Goal: Transaction & Acquisition: Purchase product/service

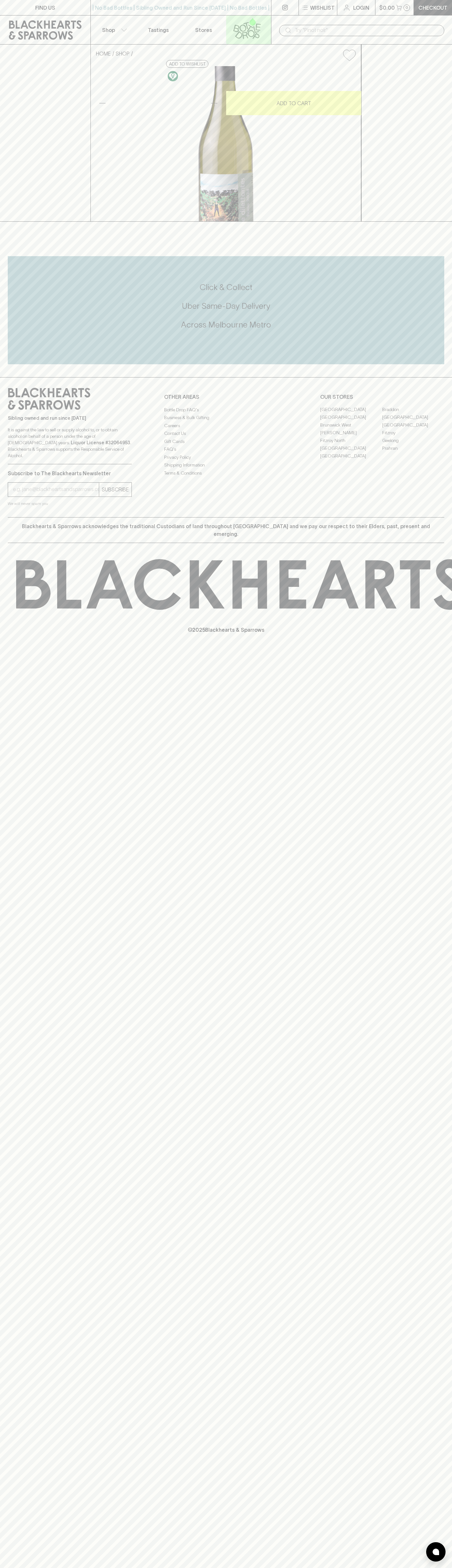
click at [226, 27] on link at bounding box center [248, 30] width 45 height 29
click at [169, 1568] on html "FIND US | No Bad Bottles | Sibling Owned and Run Since 2006 | No Bad Bottles | …" at bounding box center [226, 784] width 452 height 1568
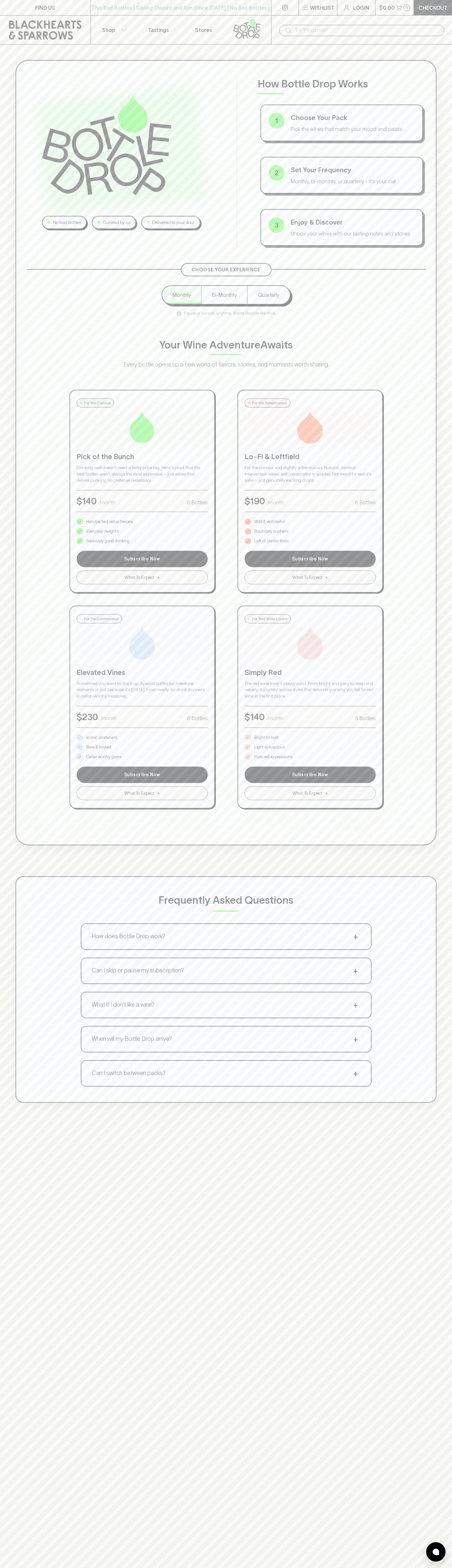
click at [12, 489] on div "No bad bottles Curated by us Delivered to your door How Bottle Drop Works 1 Cho…" at bounding box center [226, 582] width 452 height 1074
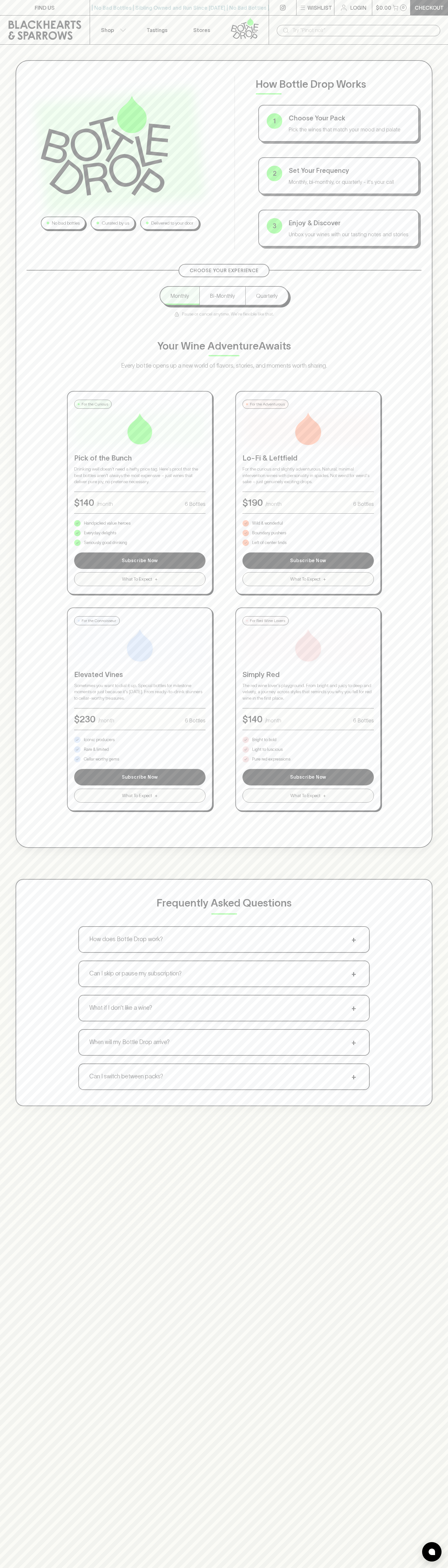
click at [265, 740] on p "Bright to bold" at bounding box center [264, 740] width 24 height 7
